Goal: Task Accomplishment & Management: Complete application form

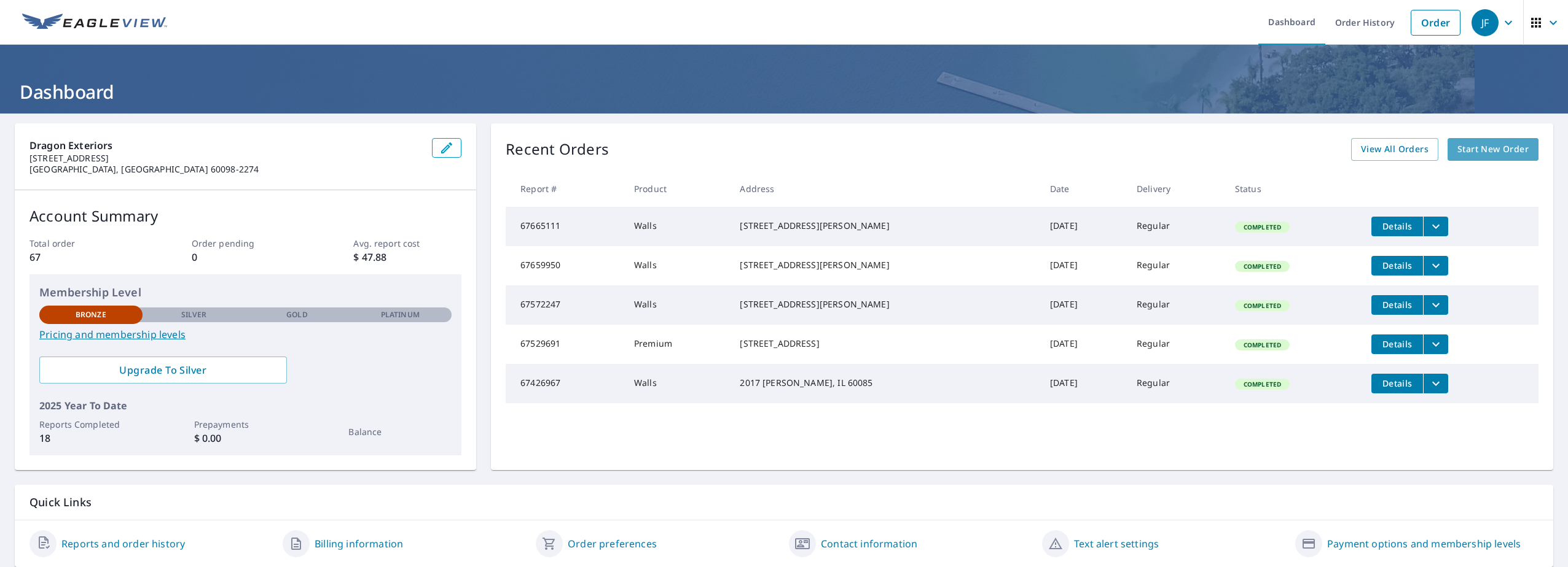
click at [1481, 148] on span "Start New Order" at bounding box center [1493, 149] width 72 height 15
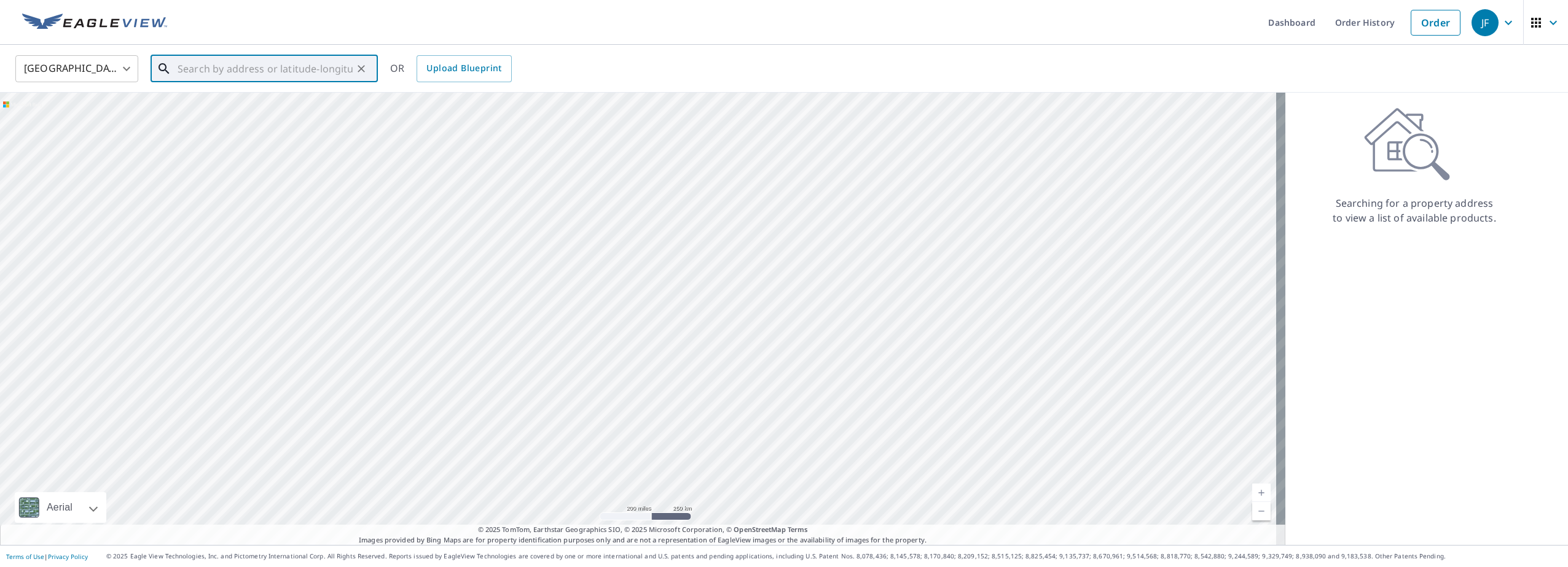
click at [270, 70] on input "text" at bounding box center [265, 68] width 175 height 34
paste input "[STREET_ADDRESS]"
click at [253, 109] on span "[STREET_ADDRESS]" at bounding box center [272, 104] width 193 height 15
type input "[STREET_ADDRESS]"
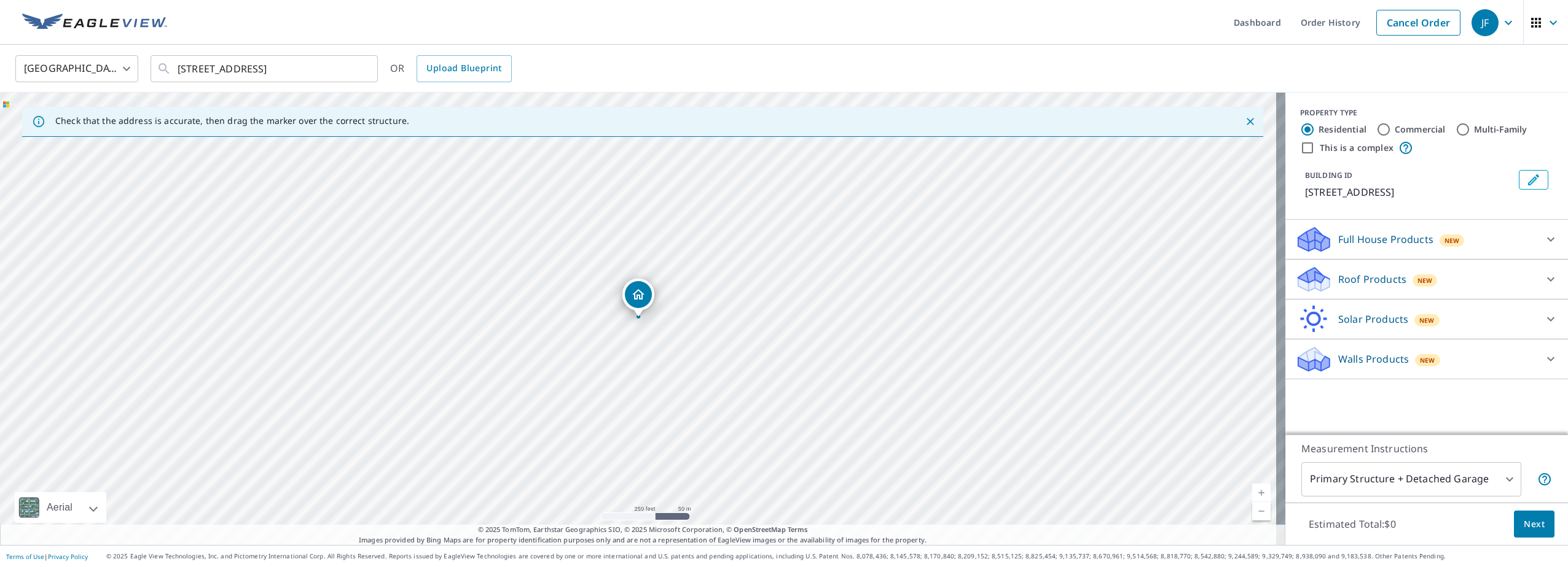
click at [1420, 356] on span "New" at bounding box center [1427, 361] width 15 height 10
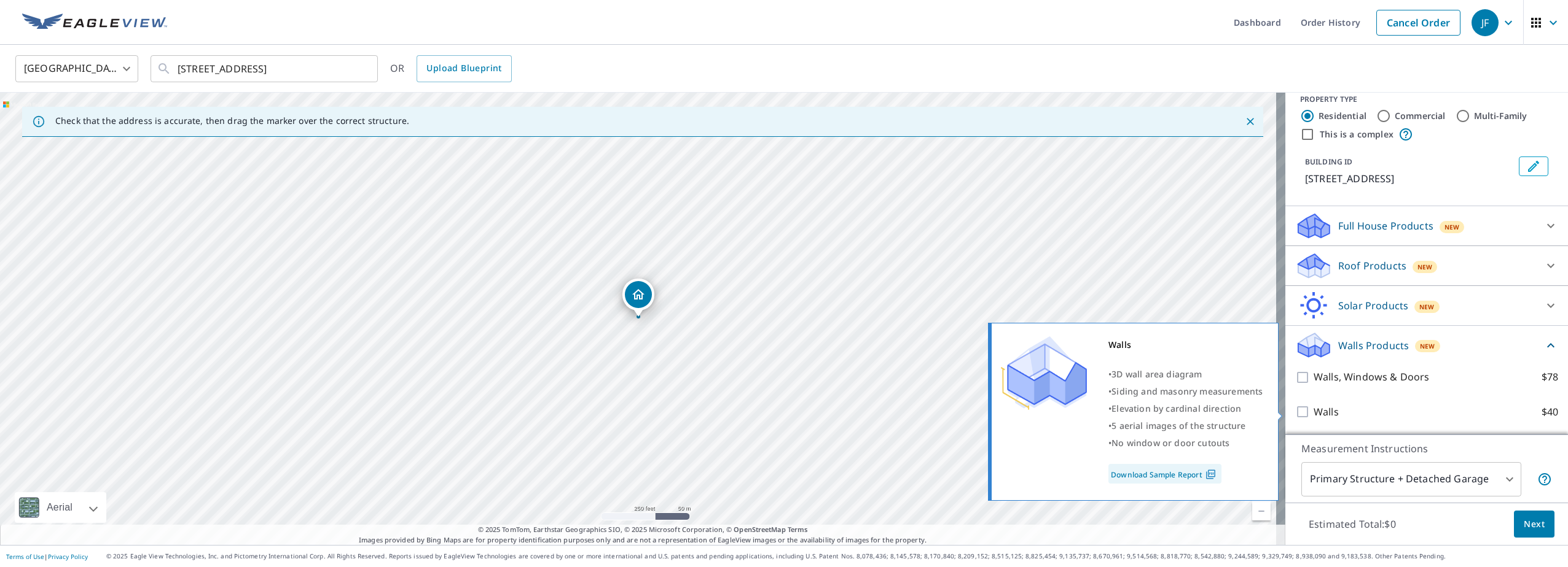
click at [1298, 411] on input "Walls $40" at bounding box center [1304, 411] width 18 height 15
checkbox input "true"
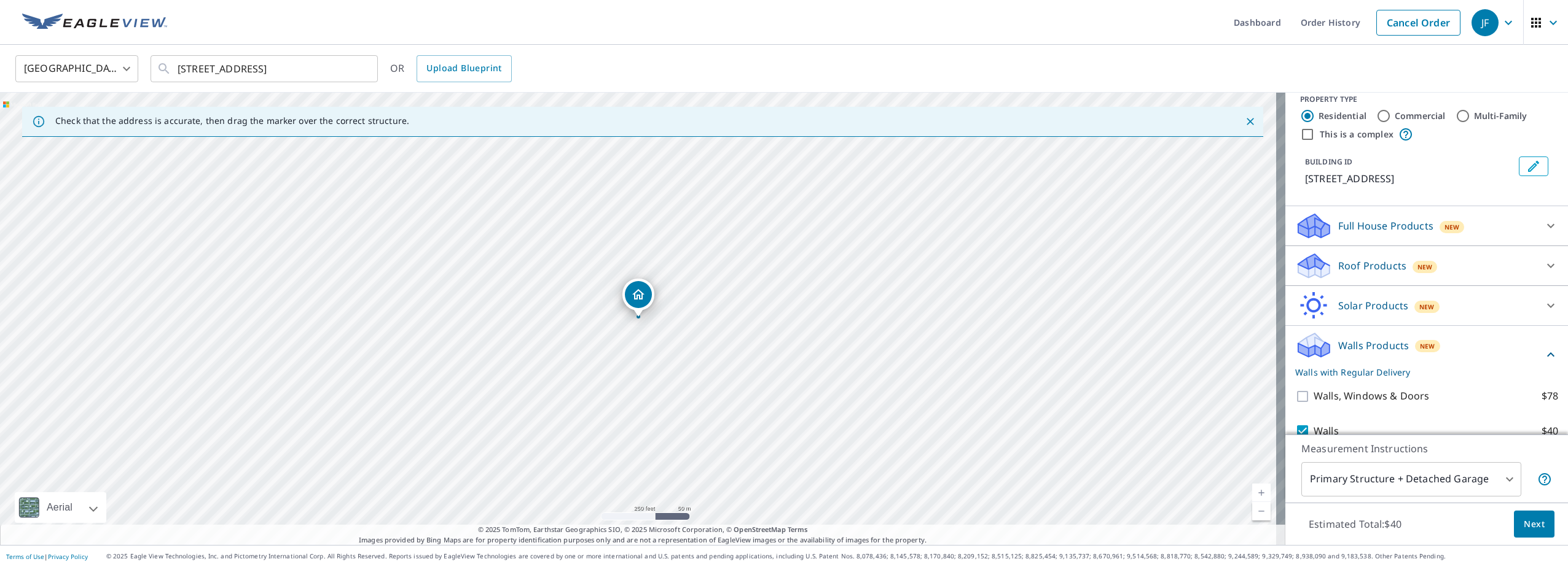
click at [1536, 529] on button "Next" at bounding box center [1534, 525] width 41 height 28
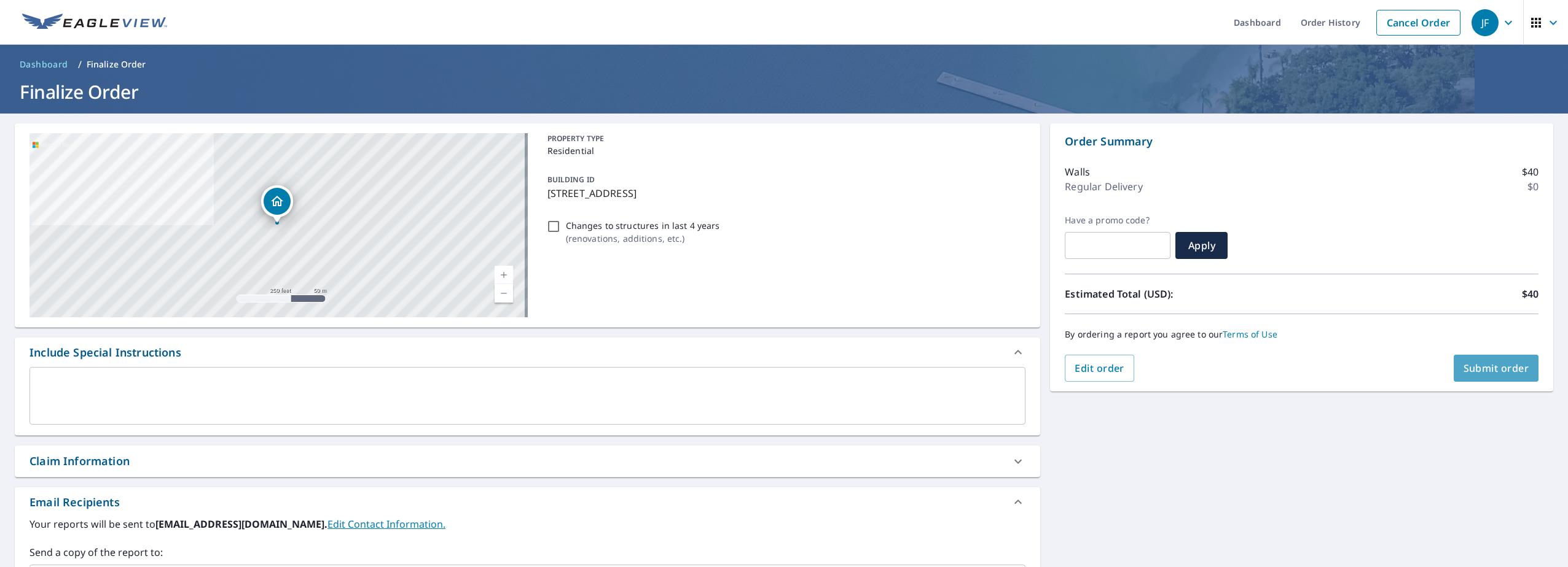
click at [1505, 370] on span "Submit order" at bounding box center [1496, 368] width 66 height 13
